Goal: Transaction & Acquisition: Purchase product/service

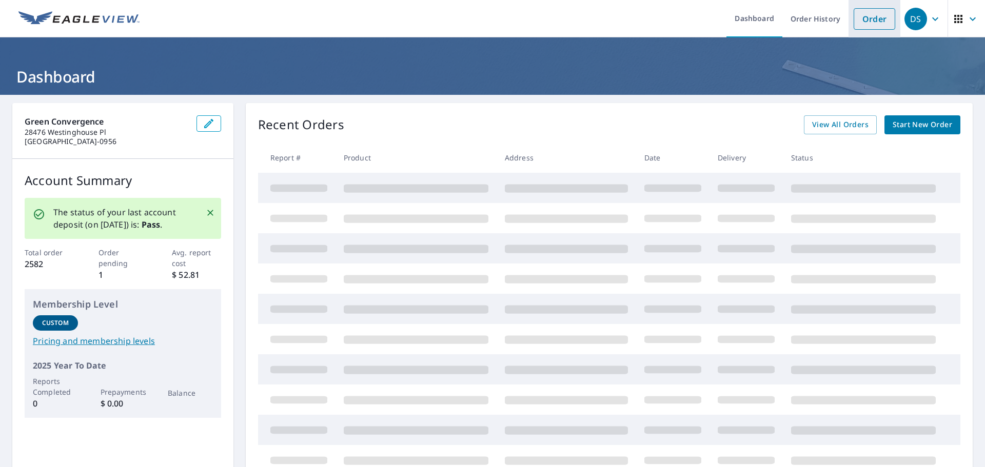
click at [865, 16] on link "Order" at bounding box center [874, 19] width 42 height 22
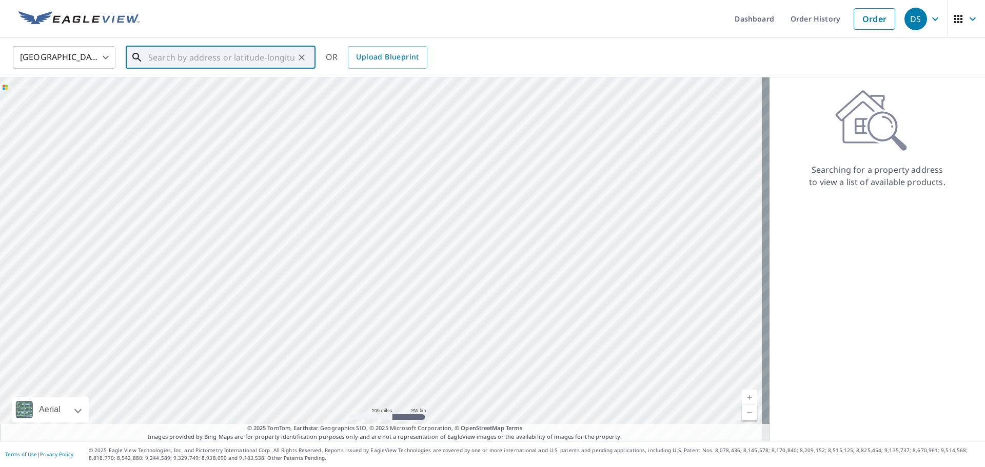
click at [155, 55] on input "text" at bounding box center [221, 57] width 146 height 29
paste input "[STREET_ADDRESS]"
click at [179, 98] on p "[GEOGRAPHIC_DATA]" at bounding box center [226, 98] width 161 height 10
type input "[STREET_ADDRESS]"
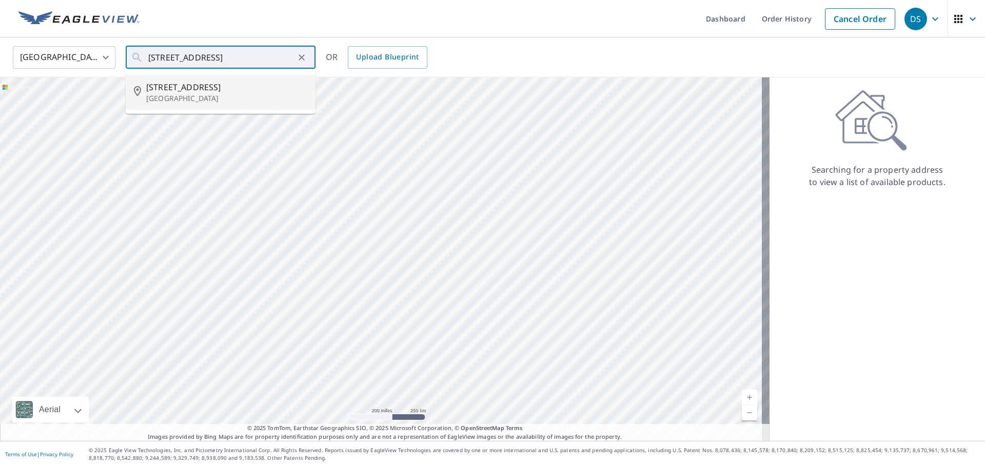
scroll to position [0, 0]
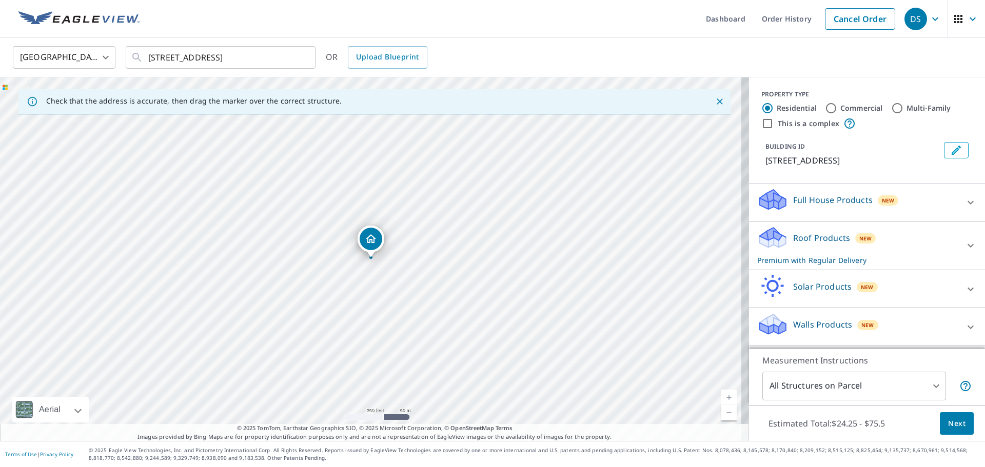
click at [793, 244] on p "Roof Products" at bounding box center [821, 238] width 57 height 12
click at [949, 420] on span "Next" at bounding box center [956, 423] width 17 height 13
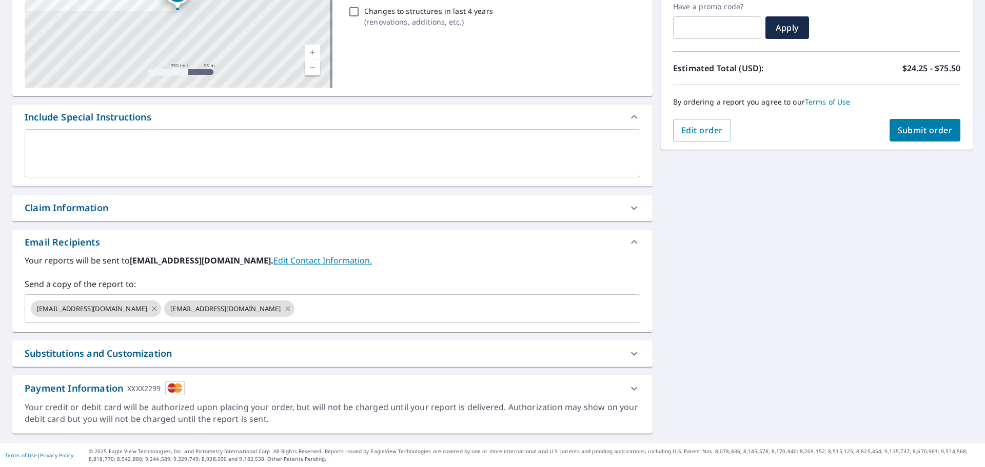
scroll to position [178, 0]
click at [296, 311] on input "text" at bounding box center [458, 307] width 324 height 19
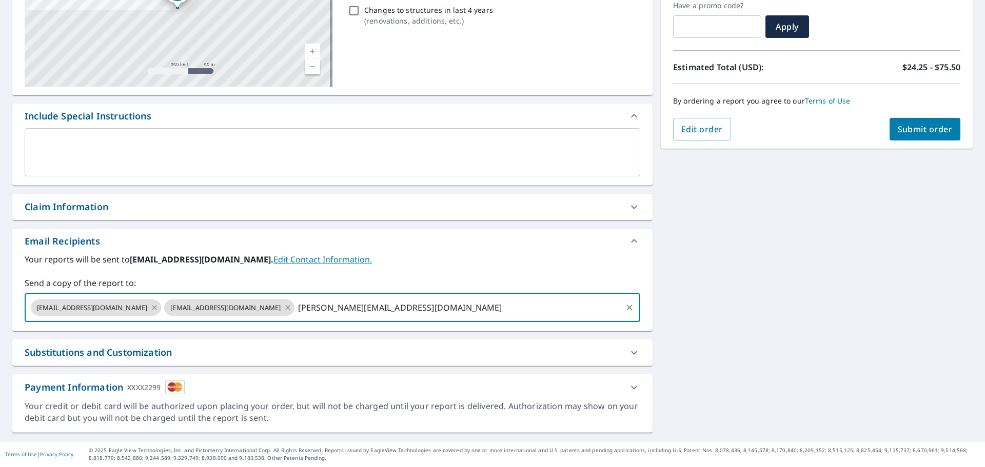
type input "[PERSON_NAME][EMAIL_ADDRESS][DOMAIN_NAME]"
type input "[EMAIL_ADDRESS][DOMAIN_NAME]"
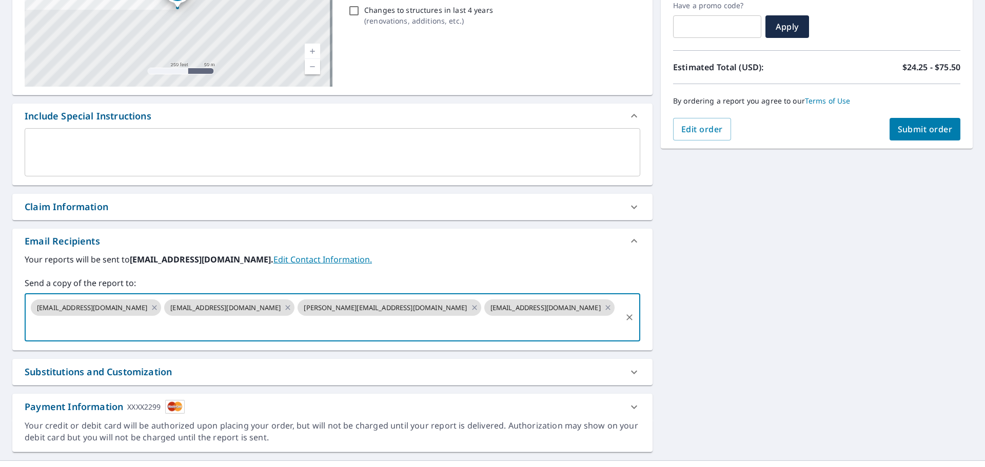
click at [89, 199] on div "Claim Information" at bounding box center [332, 207] width 640 height 26
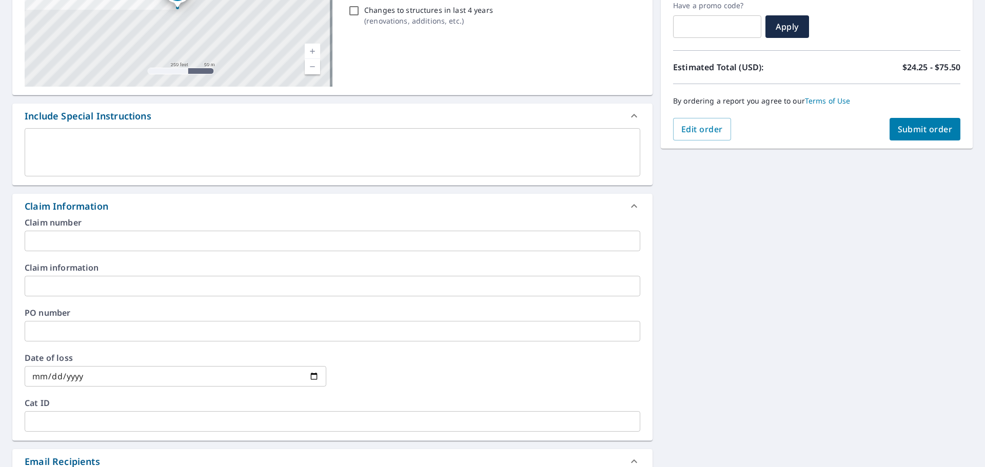
click at [65, 238] on input "text" at bounding box center [332, 241] width 615 height 21
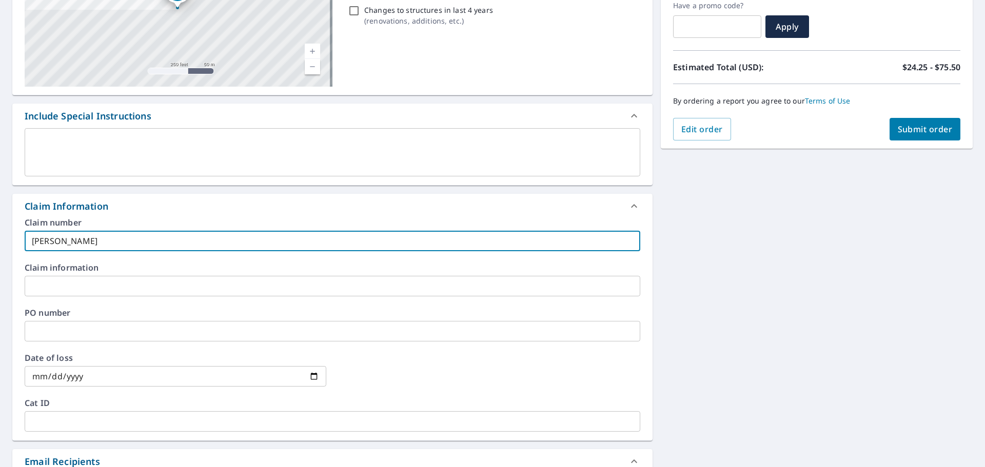
type input "[PERSON_NAME]"
click at [914, 131] on span "Submit order" at bounding box center [924, 129] width 55 height 11
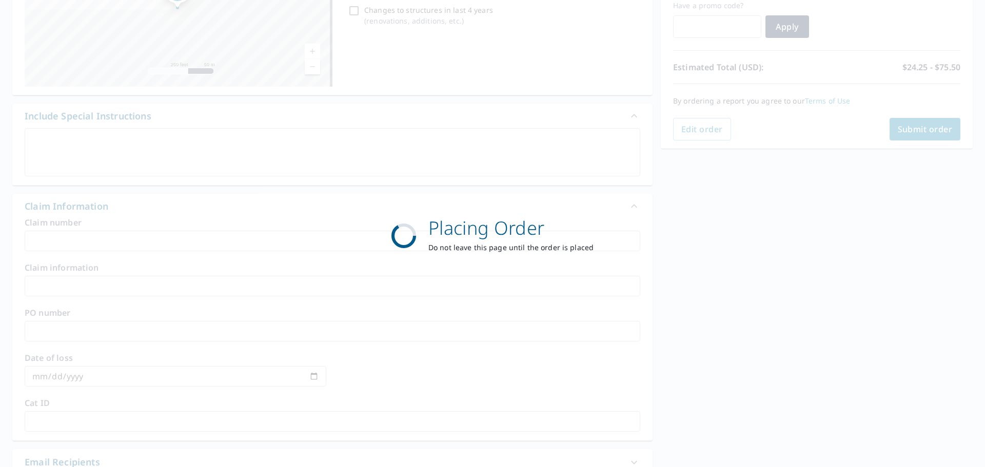
scroll to position [136, 0]
